Goal: Information Seeking & Learning: Learn about a topic

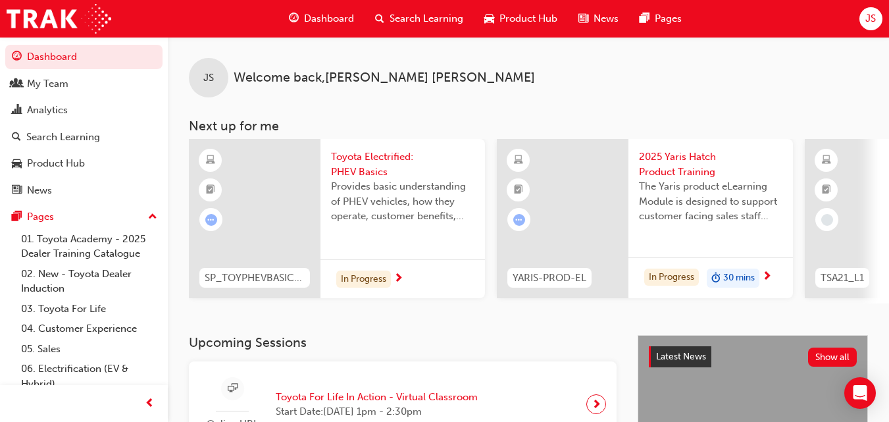
click at [428, 22] on span "Search Learning" at bounding box center [427, 18] width 74 height 15
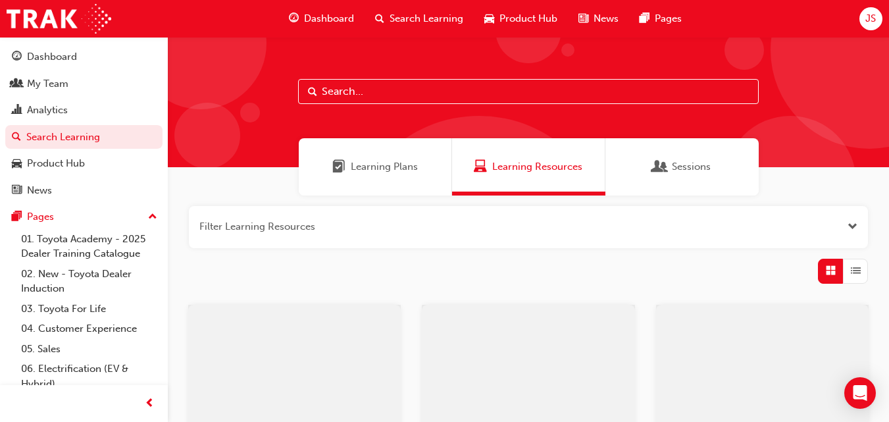
click at [366, 86] on input "text" at bounding box center [528, 91] width 461 height 25
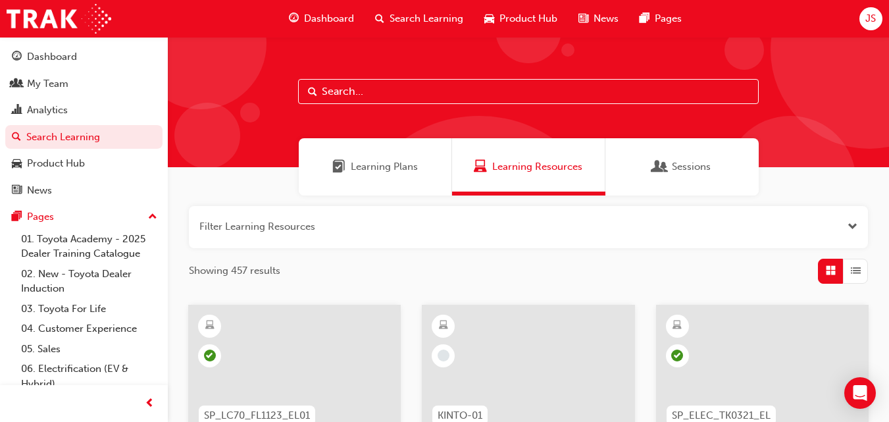
click at [374, 167] on span "Learning Plans" at bounding box center [384, 166] width 67 height 15
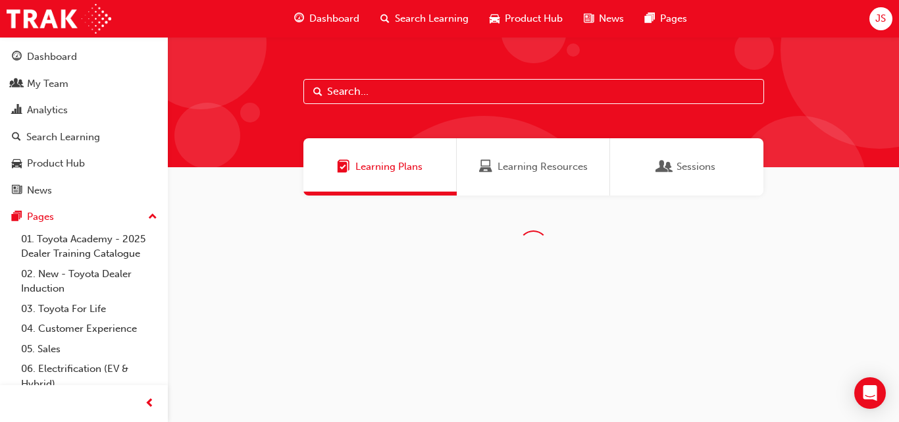
click at [421, 94] on input "text" at bounding box center [533, 91] width 461 height 25
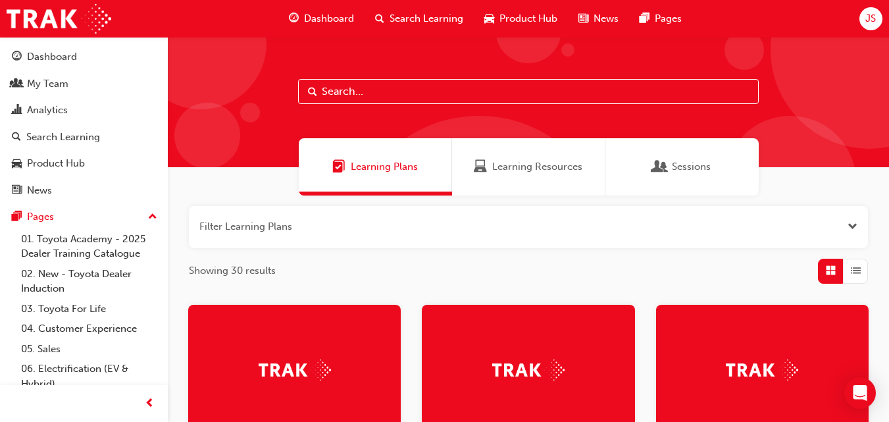
click at [394, 93] on input "text" at bounding box center [528, 91] width 461 height 25
click at [498, 163] on span "Learning Resources" at bounding box center [537, 166] width 90 height 15
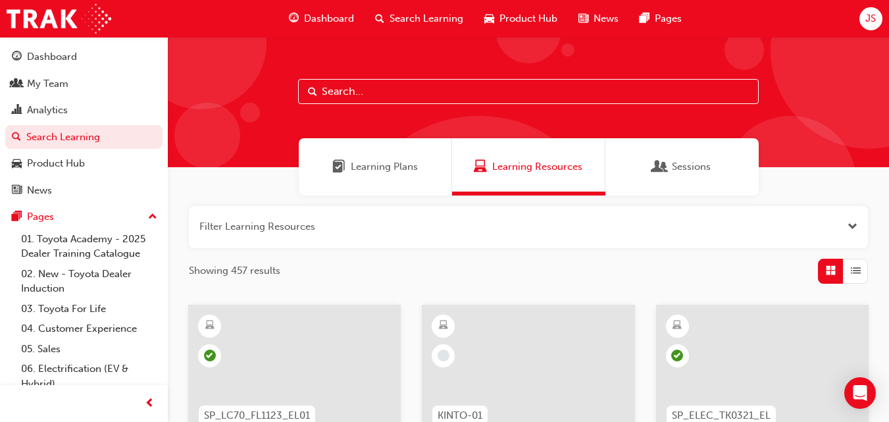
click at [681, 178] on div "Sessions" at bounding box center [682, 166] width 153 height 57
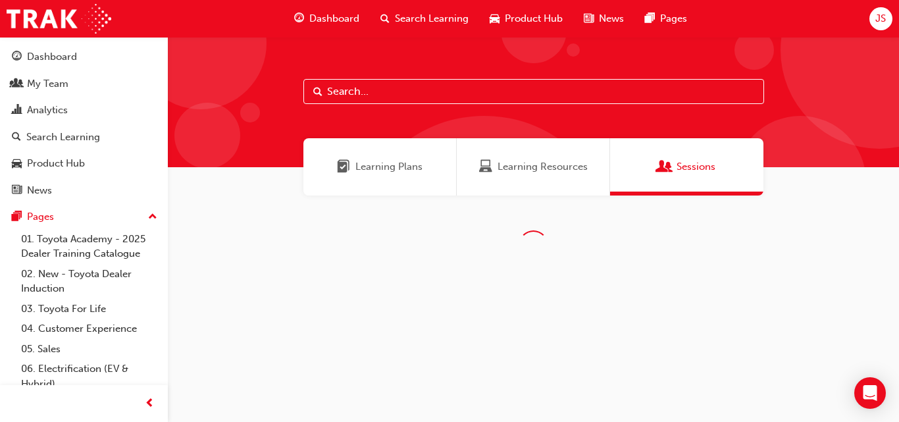
click at [444, 94] on input "text" at bounding box center [533, 91] width 461 height 25
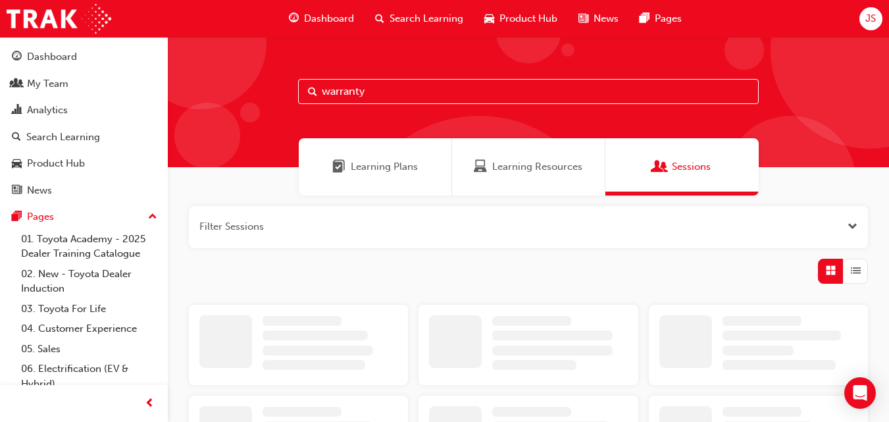
type input "warranty"
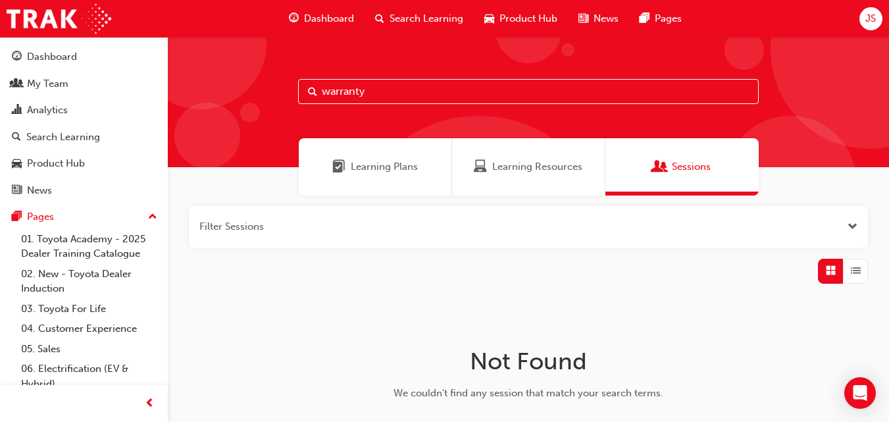
click at [532, 165] on span "Learning Resources" at bounding box center [537, 166] width 90 height 15
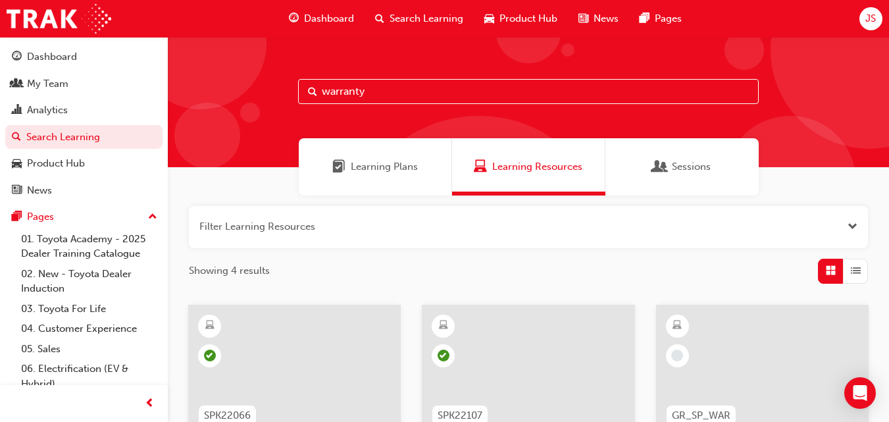
click at [344, 168] on span "Learning Plans" at bounding box center [338, 166] width 13 height 15
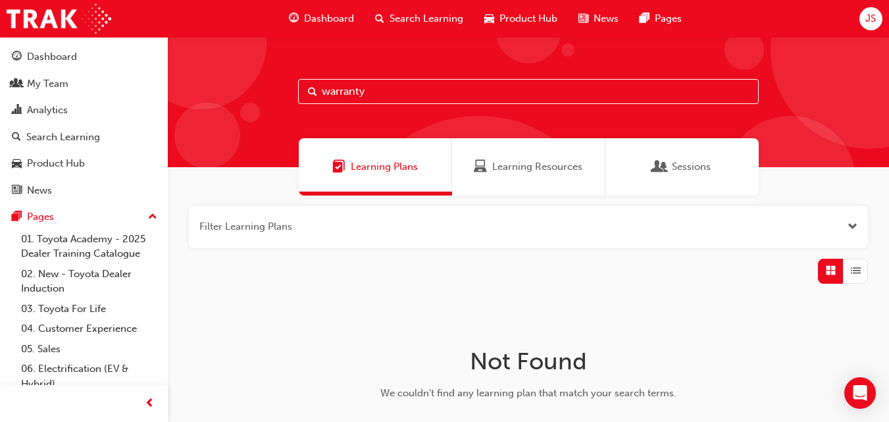
click at [687, 172] on span "Sessions" at bounding box center [691, 166] width 39 height 15
